Goal: Find specific page/section: Find specific page/section

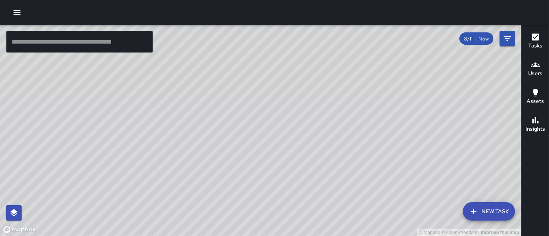
drag, startPoint x: 245, startPoint y: 103, endPoint x: 260, endPoint y: 66, distance: 40.4
click at [260, 66] on div "© Mapbox © OpenStreetMap Improve this map" at bounding box center [260, 131] width 521 height 212
drag, startPoint x: 185, startPoint y: 127, endPoint x: 264, endPoint y: 32, distance: 124.2
click at [264, 32] on div "© Mapbox © OpenStreetMap Improve this map" at bounding box center [260, 131] width 521 height 212
drag, startPoint x: 201, startPoint y: 125, endPoint x: 236, endPoint y: 13, distance: 117.8
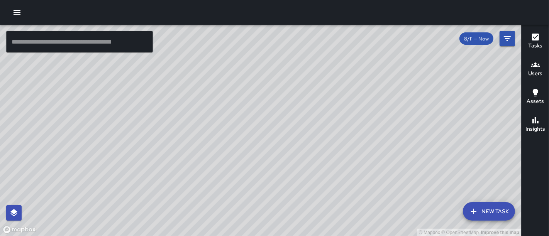
click at [236, 13] on div "© Mapbox © OpenStreetMap Improve this map ​ New Task 8/11 — Now Map Layers Task…" at bounding box center [274, 118] width 549 height 236
drag, startPoint x: 142, startPoint y: 125, endPoint x: 137, endPoint y: 76, distance: 50.0
click at [137, 76] on div "© Mapbox © OpenStreetMap Improve this map" at bounding box center [260, 131] width 521 height 212
drag, startPoint x: 144, startPoint y: 96, endPoint x: 159, endPoint y: 125, distance: 32.1
click at [159, 125] on div "© Mapbox © OpenStreetMap Improve this map" at bounding box center [260, 131] width 521 height 212
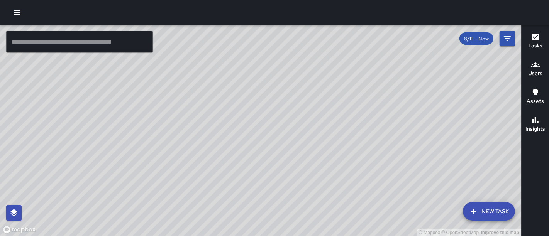
drag, startPoint x: 137, startPoint y: 74, endPoint x: 174, endPoint y: 75, distance: 37.1
click at [174, 75] on div "© Mapbox © OpenStreetMap Improve this map" at bounding box center [260, 131] width 521 height 212
drag, startPoint x: 386, startPoint y: 134, endPoint x: 361, endPoint y: 210, distance: 80.6
click at [361, 210] on div "© Mapbox © OpenStreetMap Improve this map" at bounding box center [260, 131] width 521 height 212
